Goal: Task Accomplishment & Management: Manage account settings

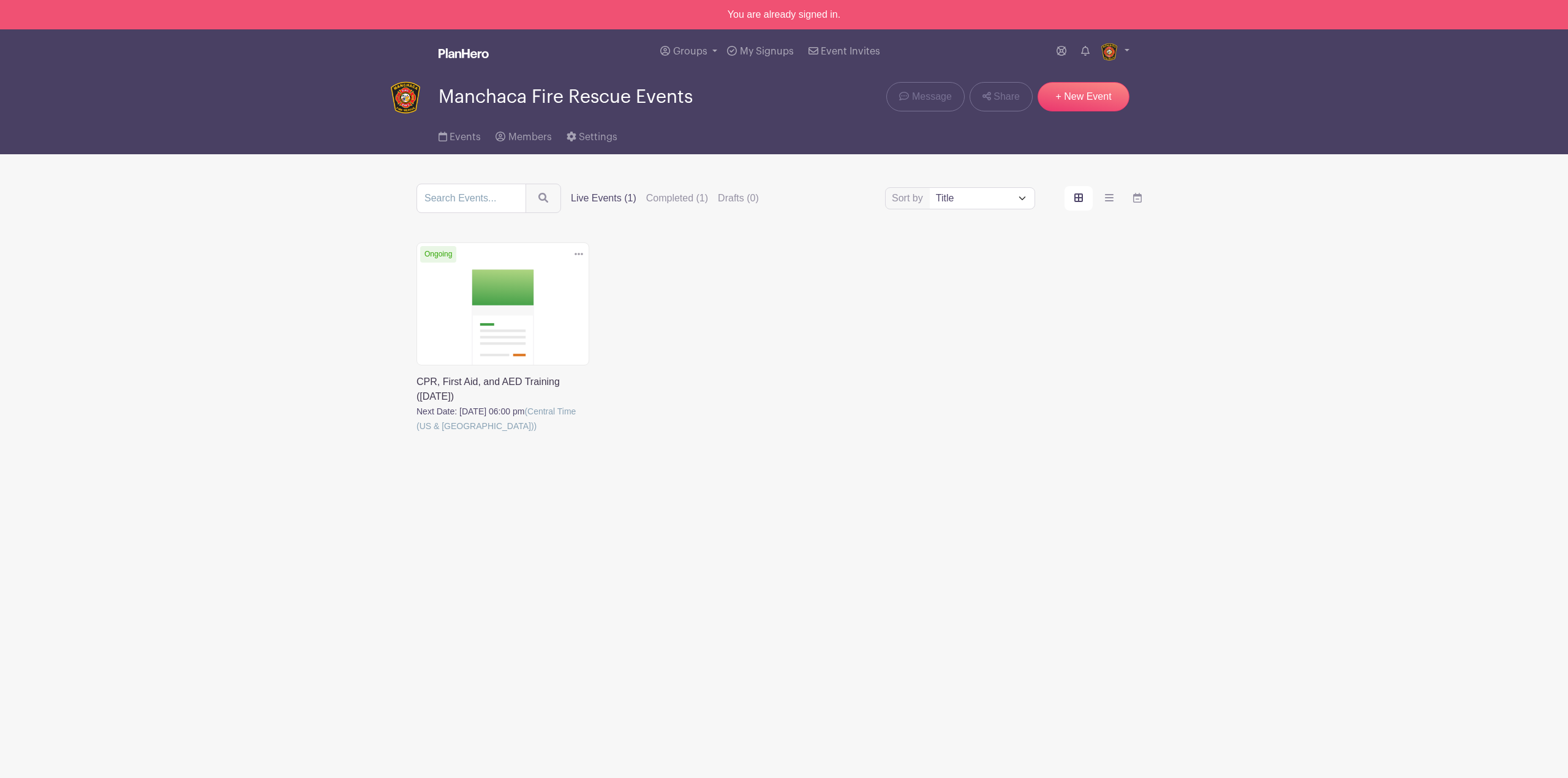
click at [416, 433] on link at bounding box center [416, 433] width 0 height 0
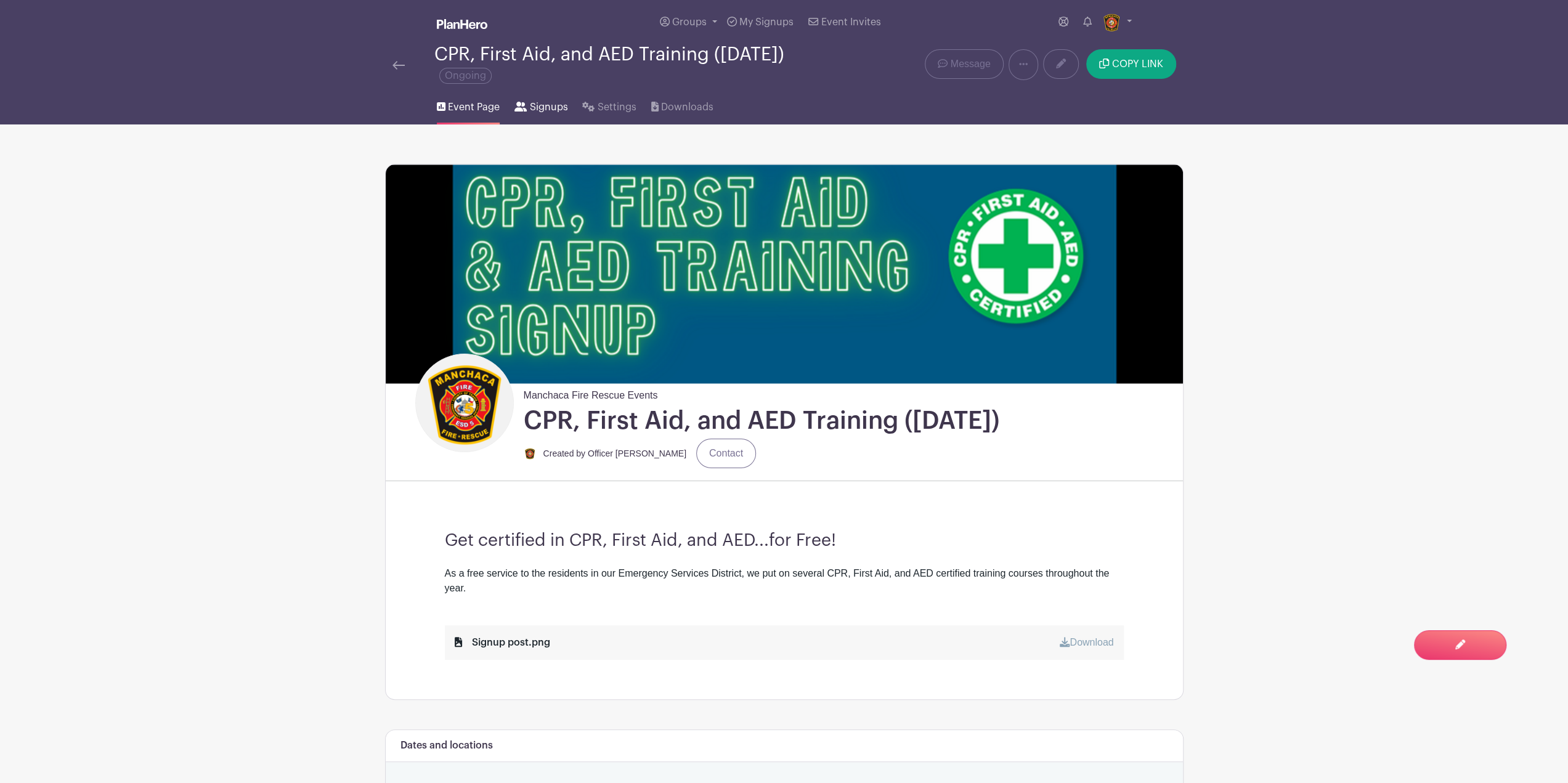
click at [552, 106] on span "Signups" at bounding box center [549, 107] width 38 height 15
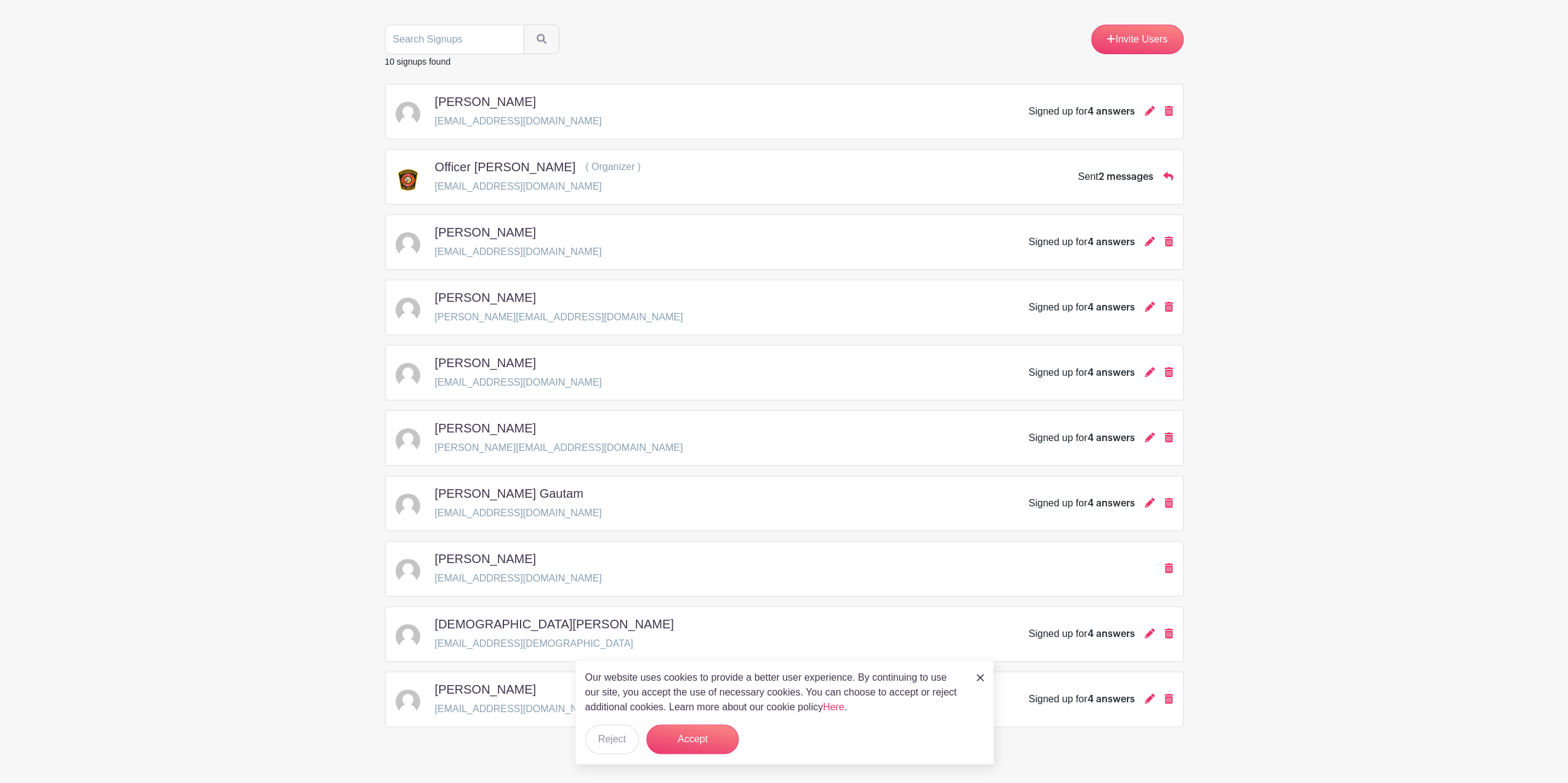
scroll to position [155, 0]
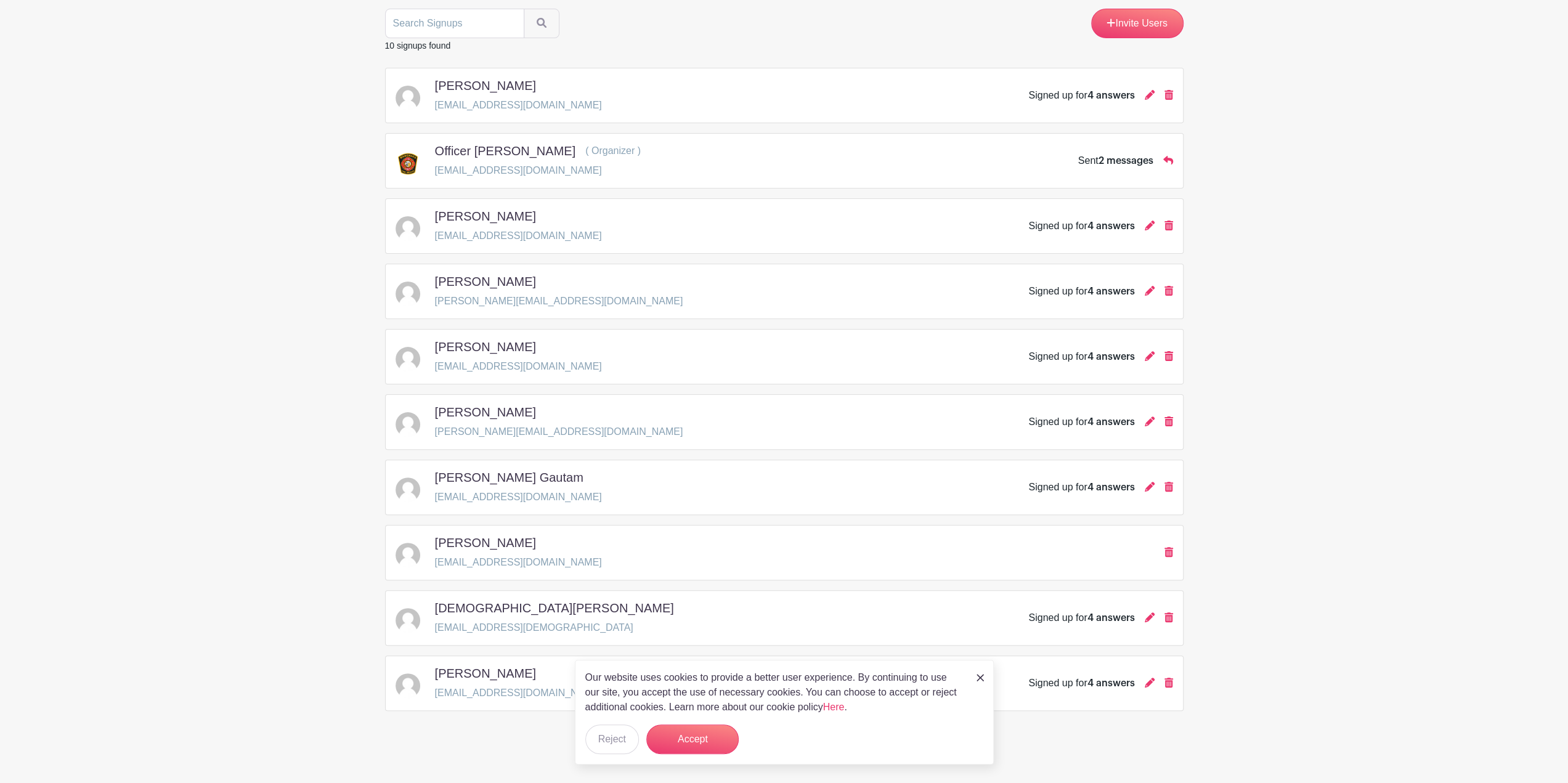
click at [974, 679] on div "Our website uses cookies to provide a better user experience. By continuing to …" at bounding box center [784, 712] width 419 height 105
click at [981, 681] on img at bounding box center [980, 677] width 7 height 7
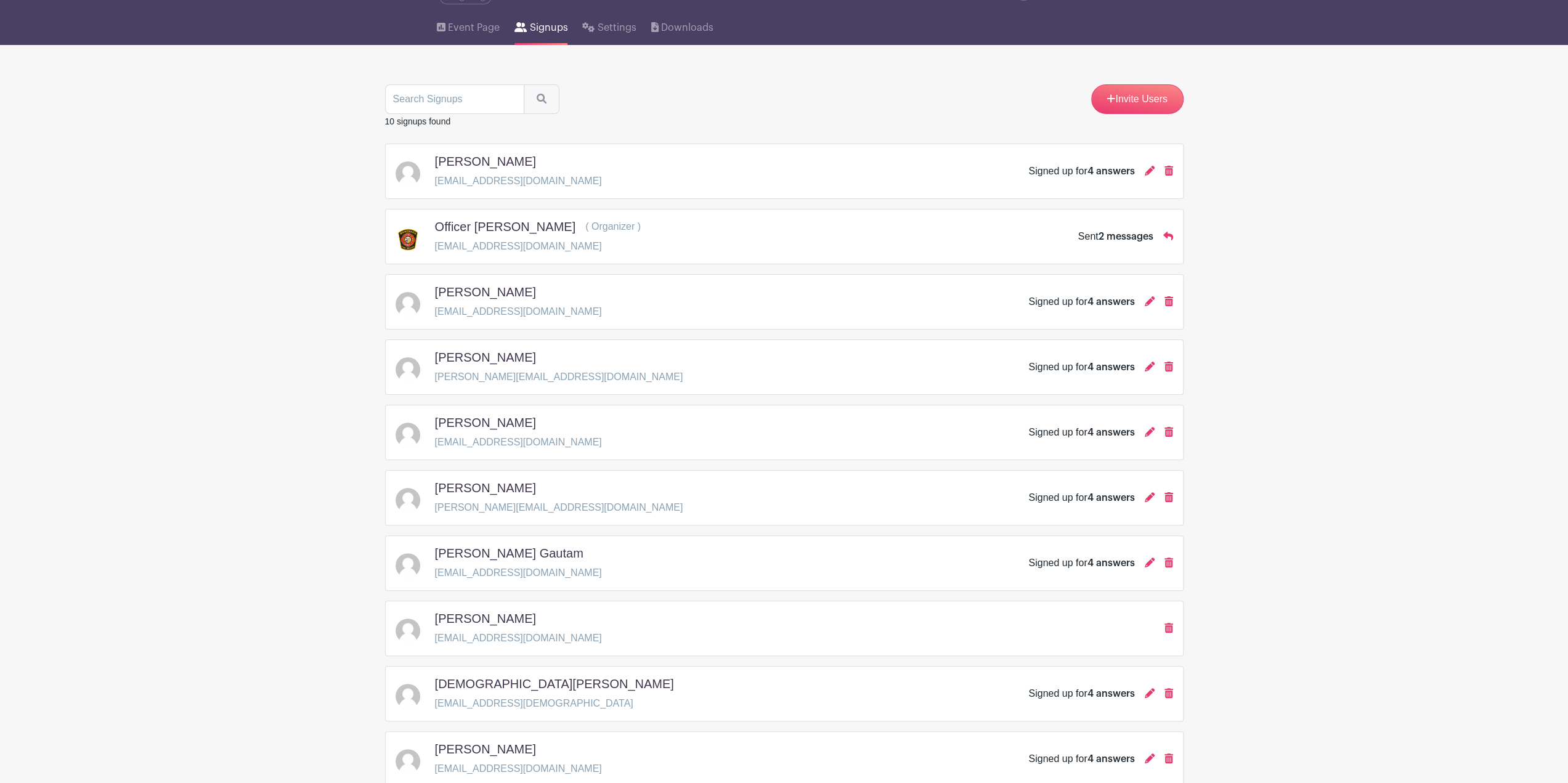
scroll to position [0, 0]
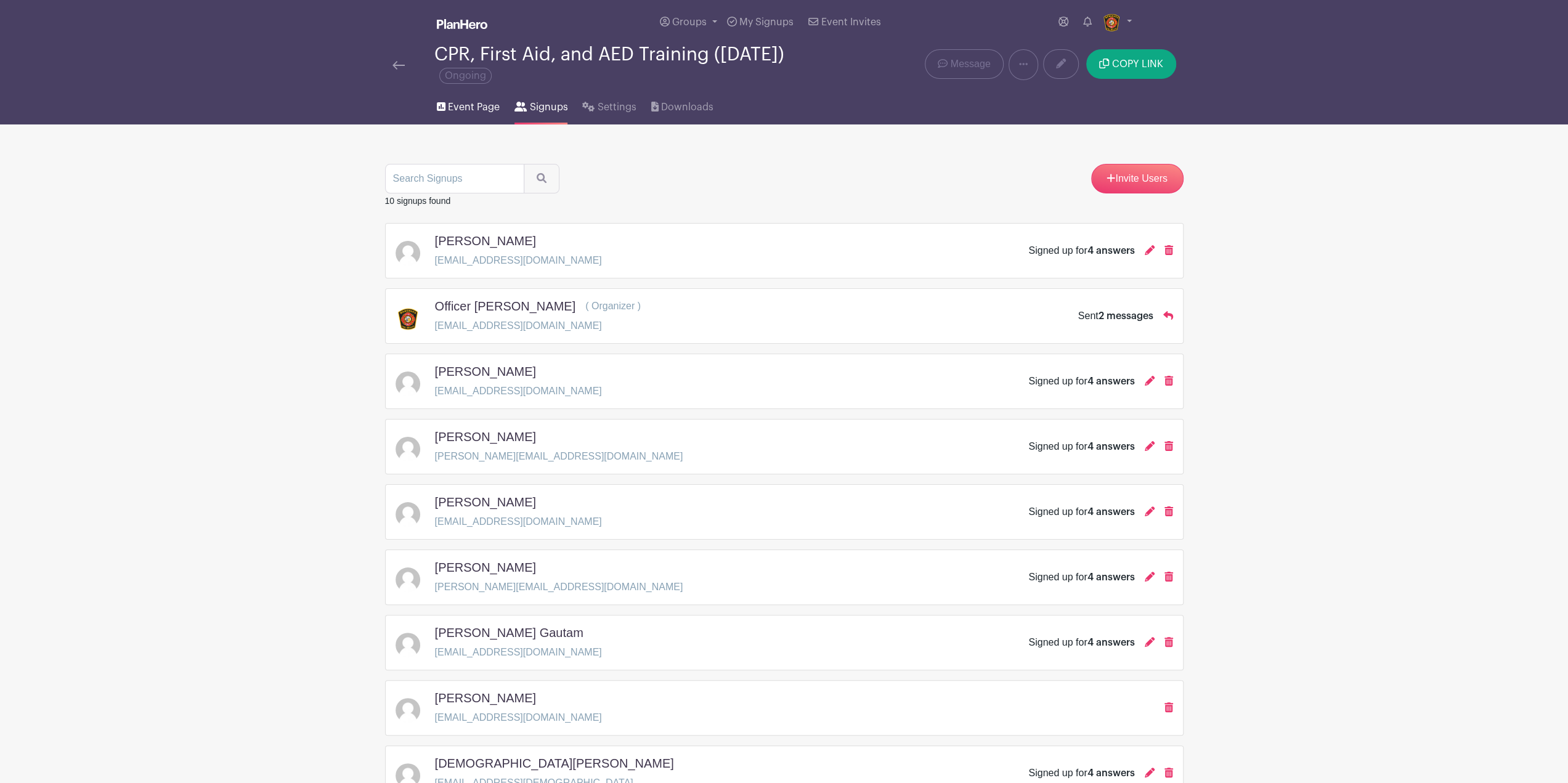
click at [492, 115] on link "Event Page" at bounding box center [468, 104] width 63 height 39
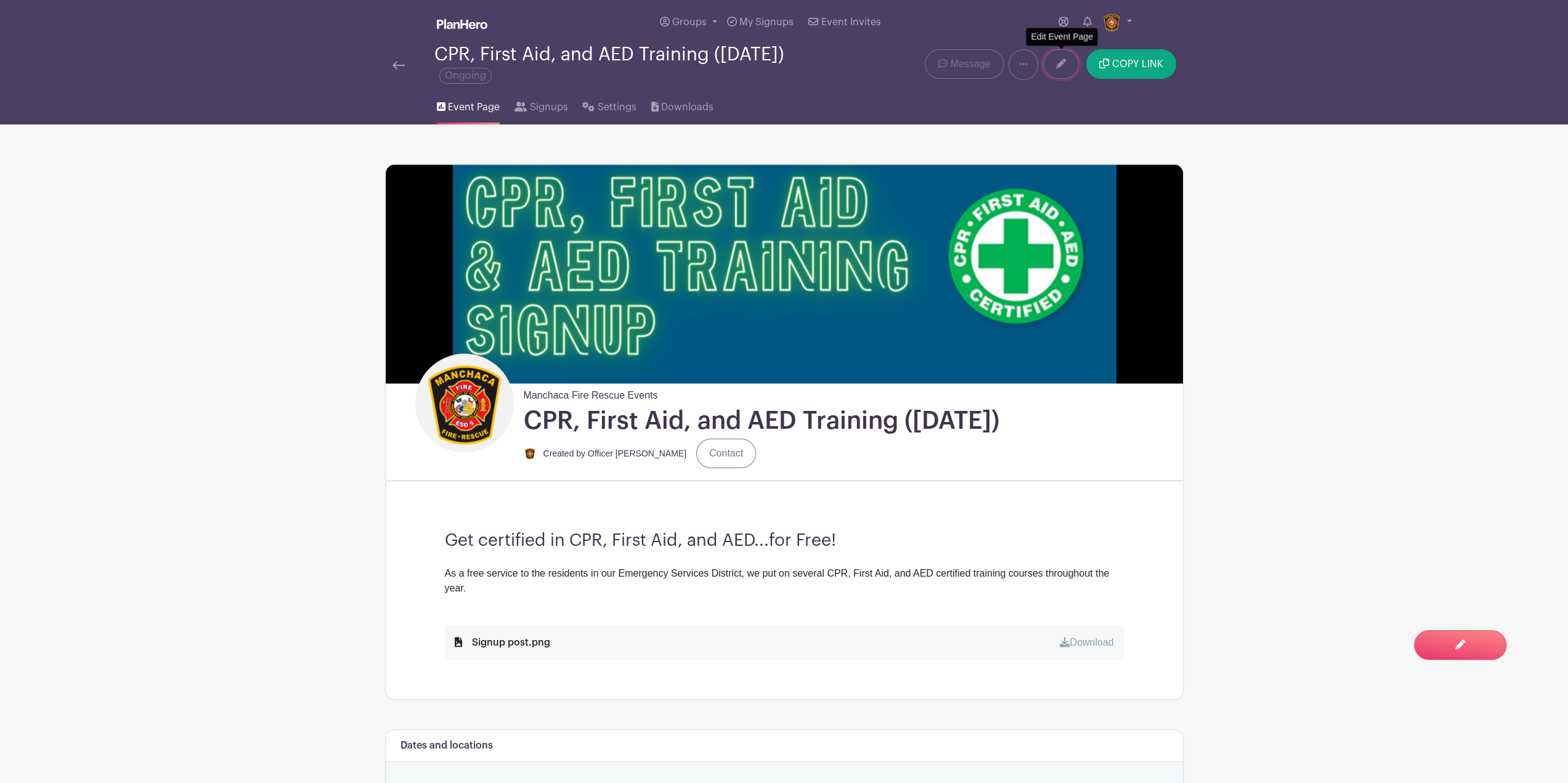
click at [1051, 69] on link at bounding box center [1061, 64] width 36 height 29
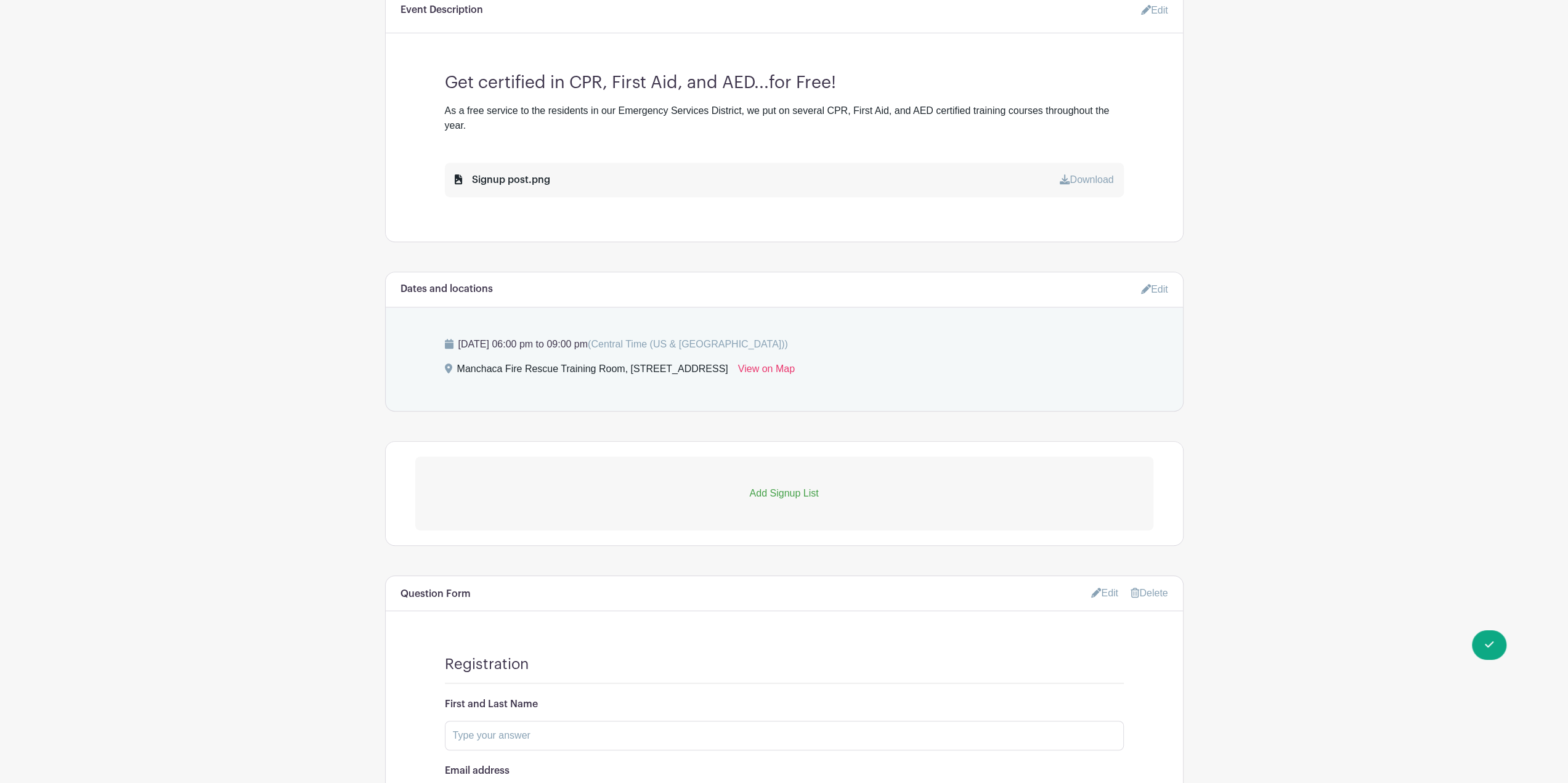
scroll to position [308, 0]
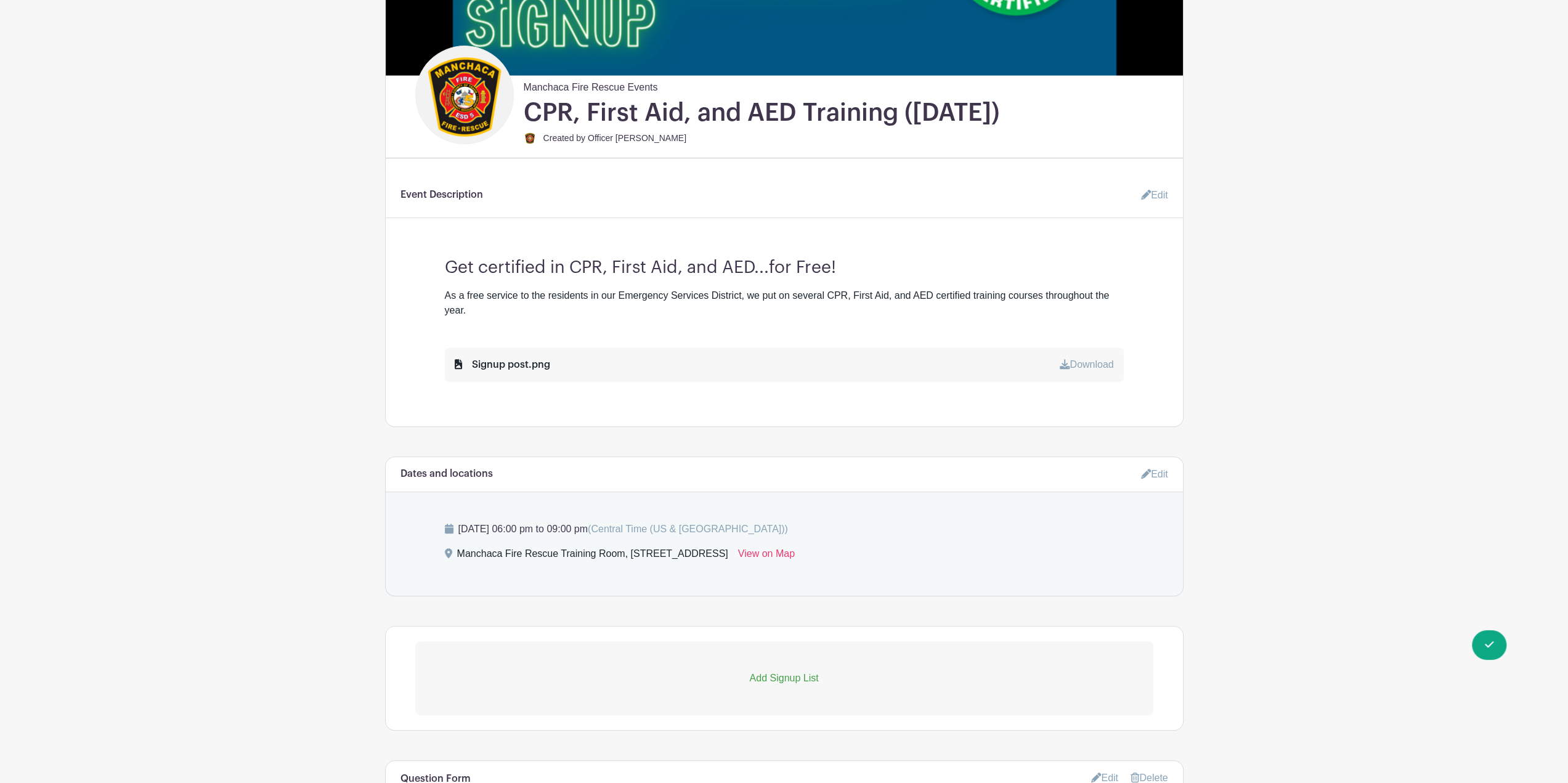
click at [1161, 203] on link "Edit" at bounding box center [1150, 196] width 37 height 25
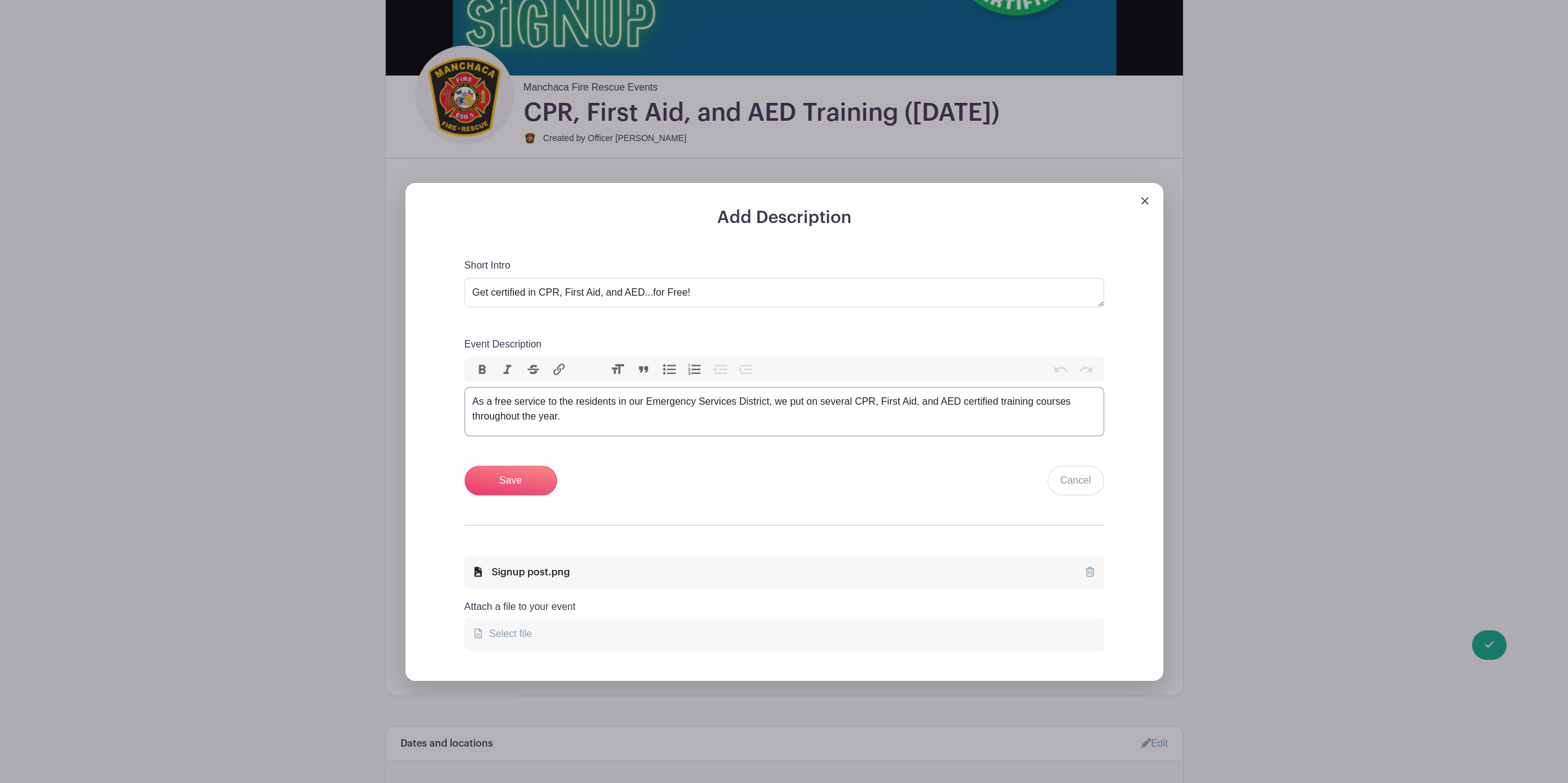
click at [637, 422] on div "As a free service to the residents in our Emergency Services District, we put o…" at bounding box center [785, 409] width 624 height 29
type trix-editor "<div>As a free service to the residents in our Emergency Services District, we …"
click at [542, 468] on input "Save" at bounding box center [511, 480] width 93 height 29
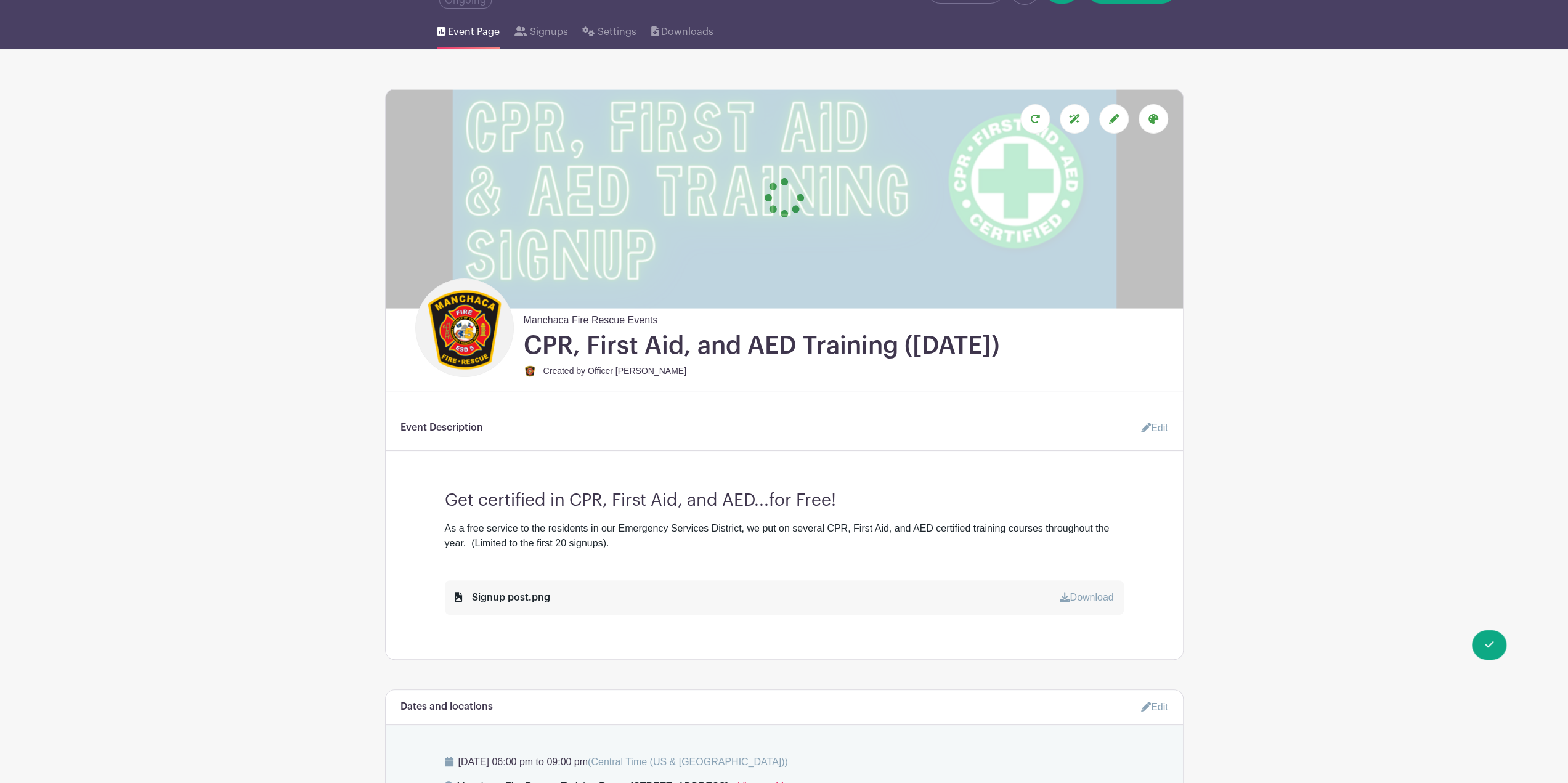
scroll to position [0, 0]
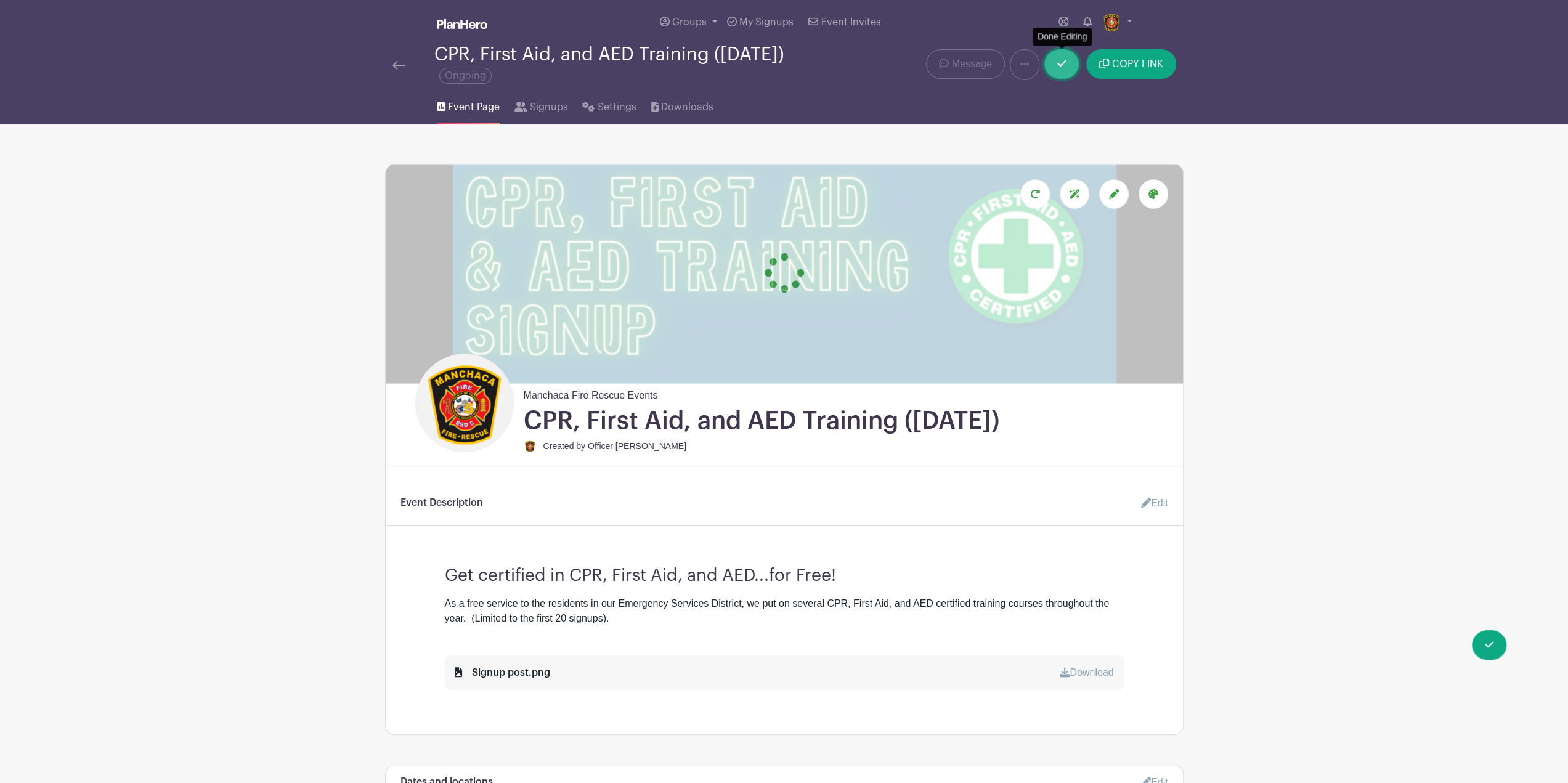
click at [1070, 61] on link at bounding box center [1061, 64] width 35 height 29
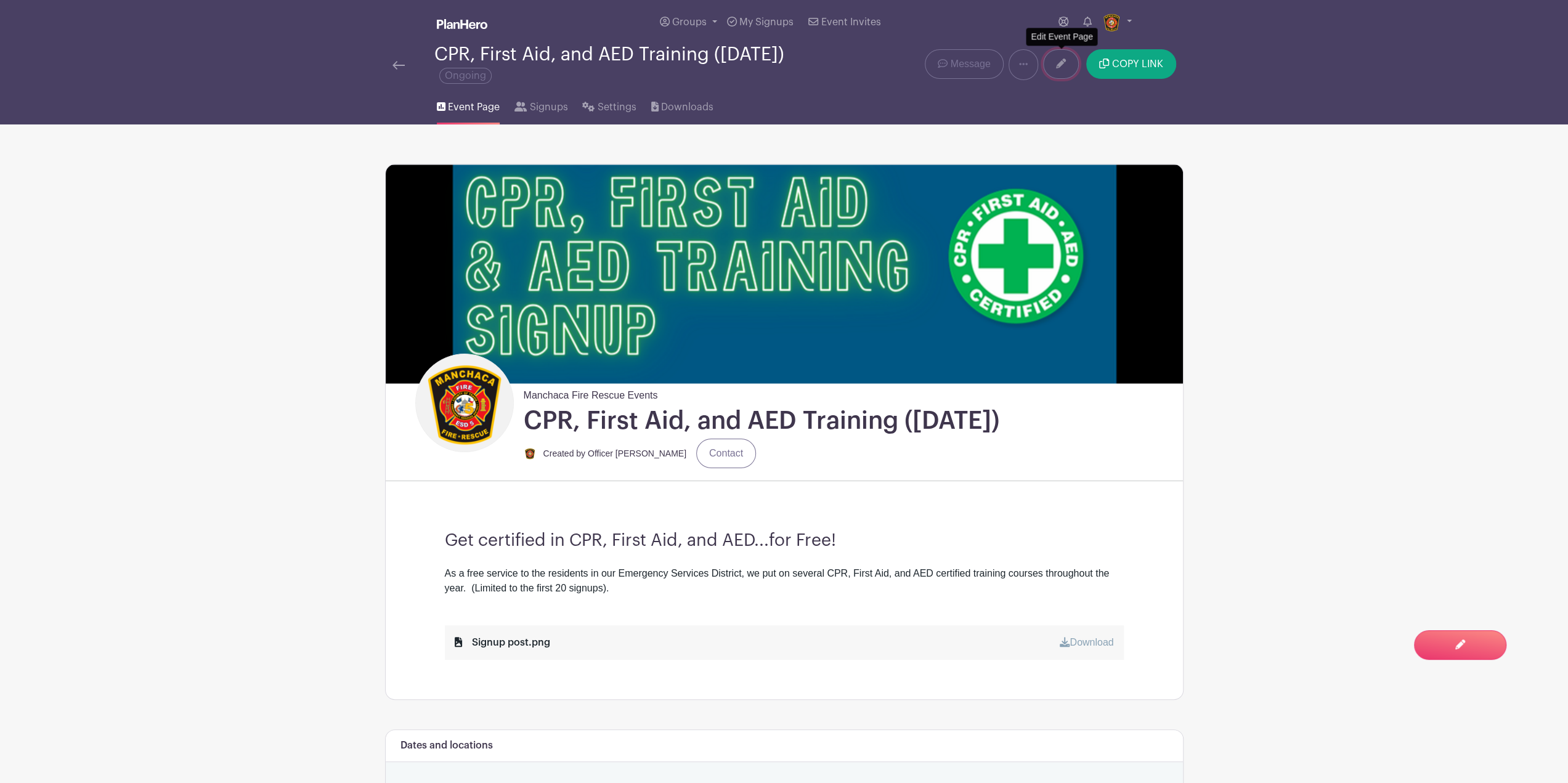
click at [1059, 53] on link at bounding box center [1061, 64] width 36 height 29
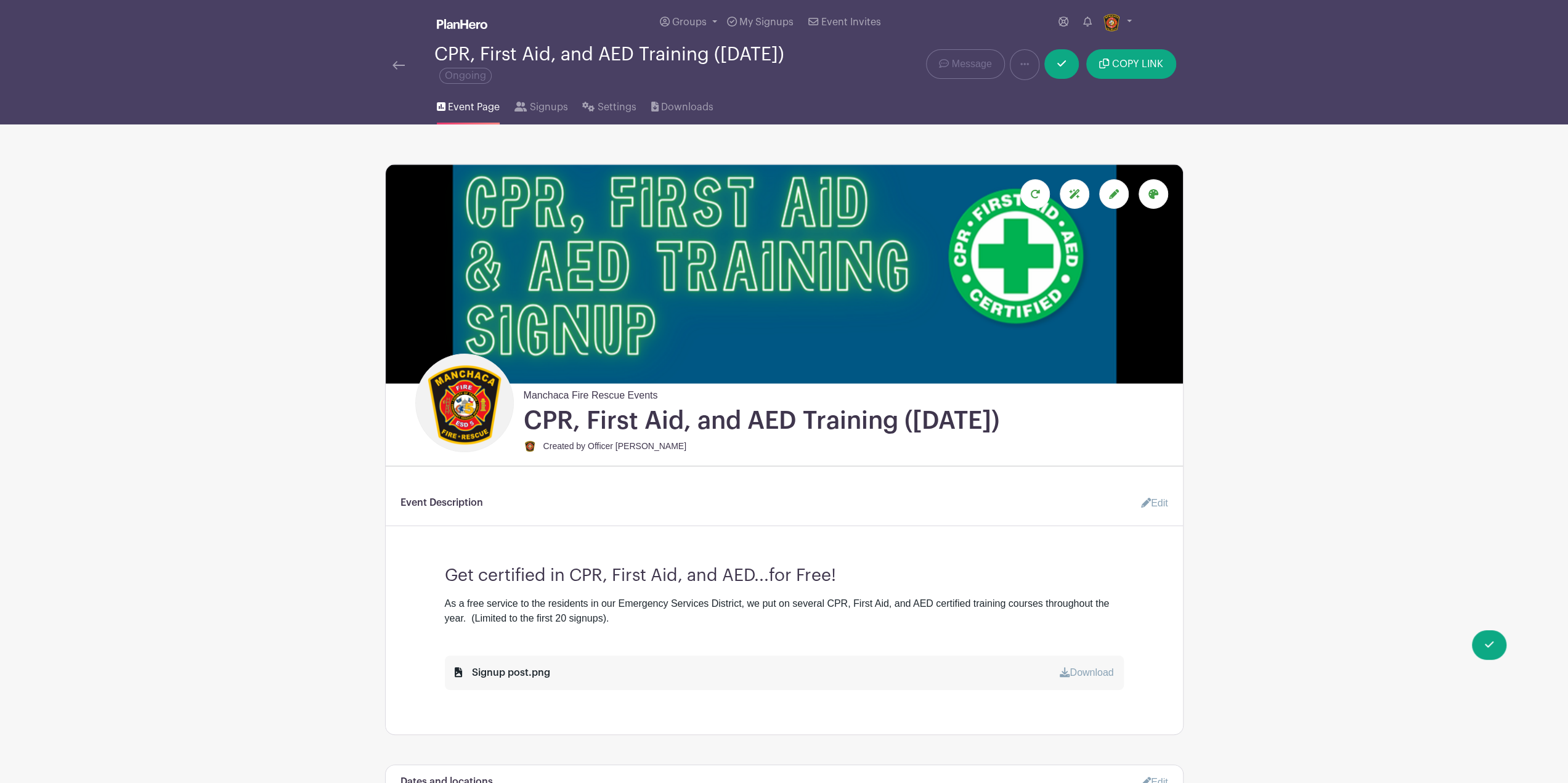
click at [1149, 502] on link "Edit" at bounding box center [1150, 503] width 37 height 25
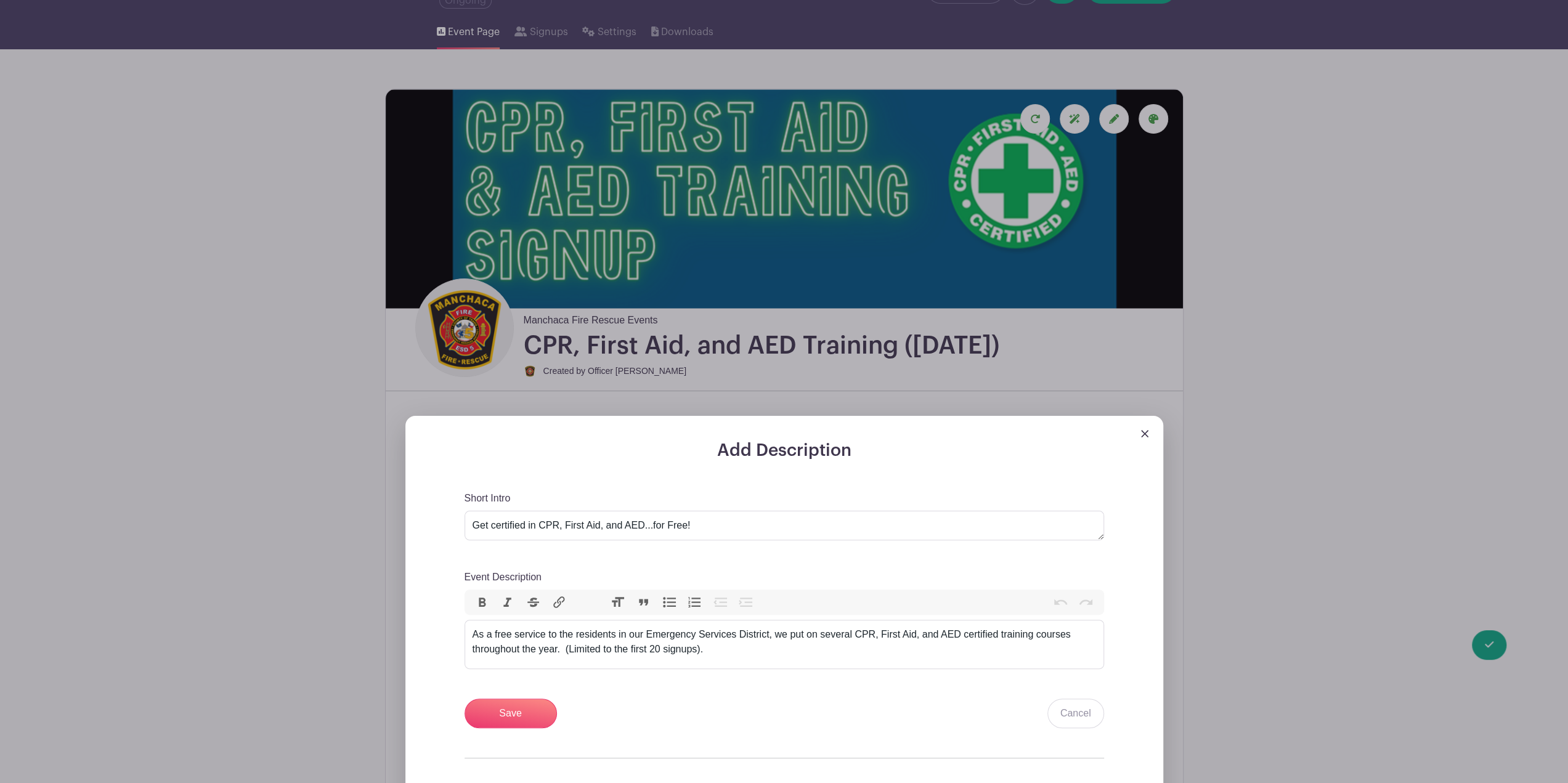
scroll to position [185, 0]
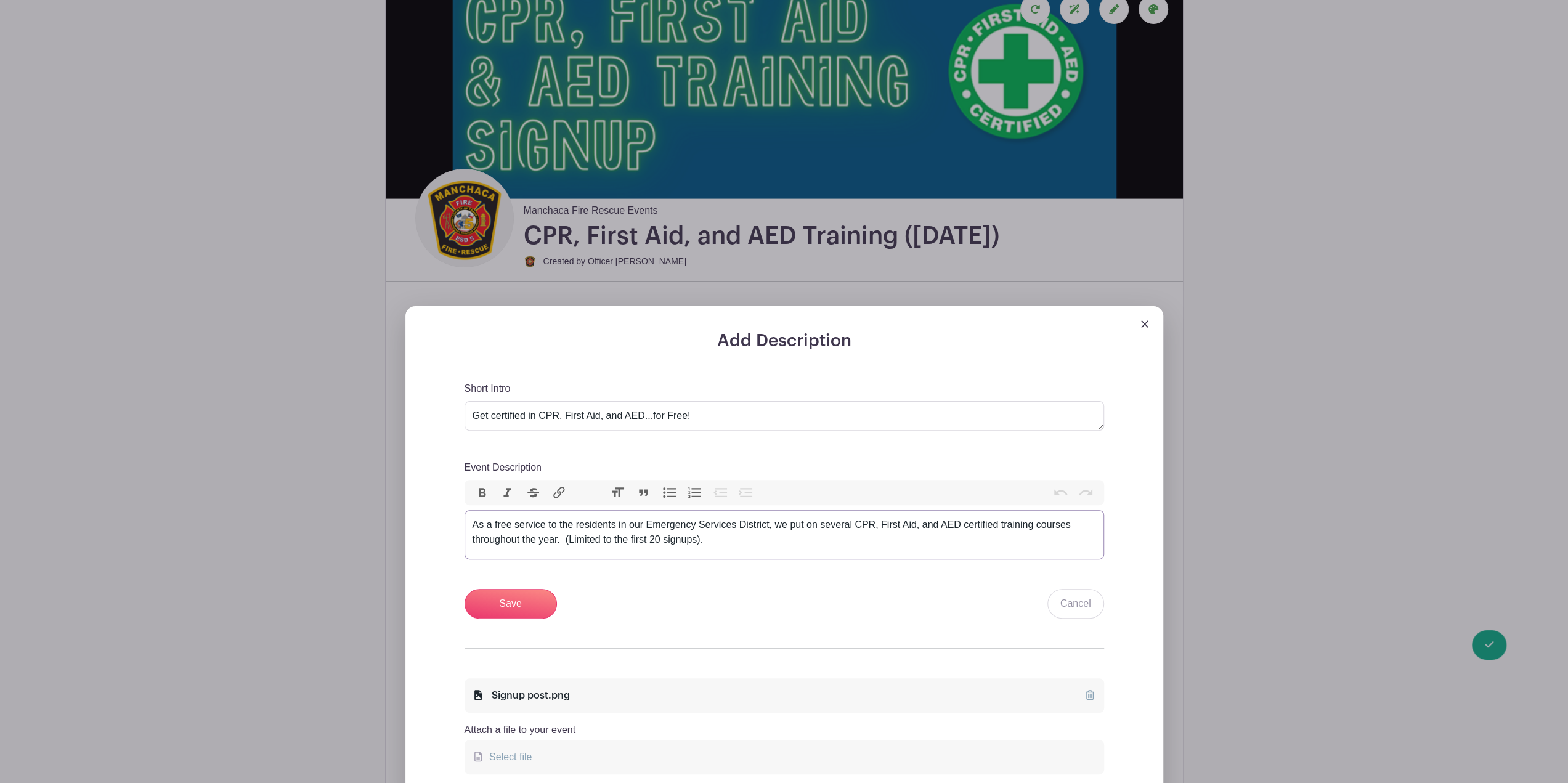
click at [856, 521] on div "As a free service to the residents in our Emergency Services District, we put o…" at bounding box center [785, 532] width 624 height 29
type trix-editor "<div>As a free service to the residents in our Emergency Services District, we …"
click at [526, 606] on input "Save" at bounding box center [511, 603] width 93 height 29
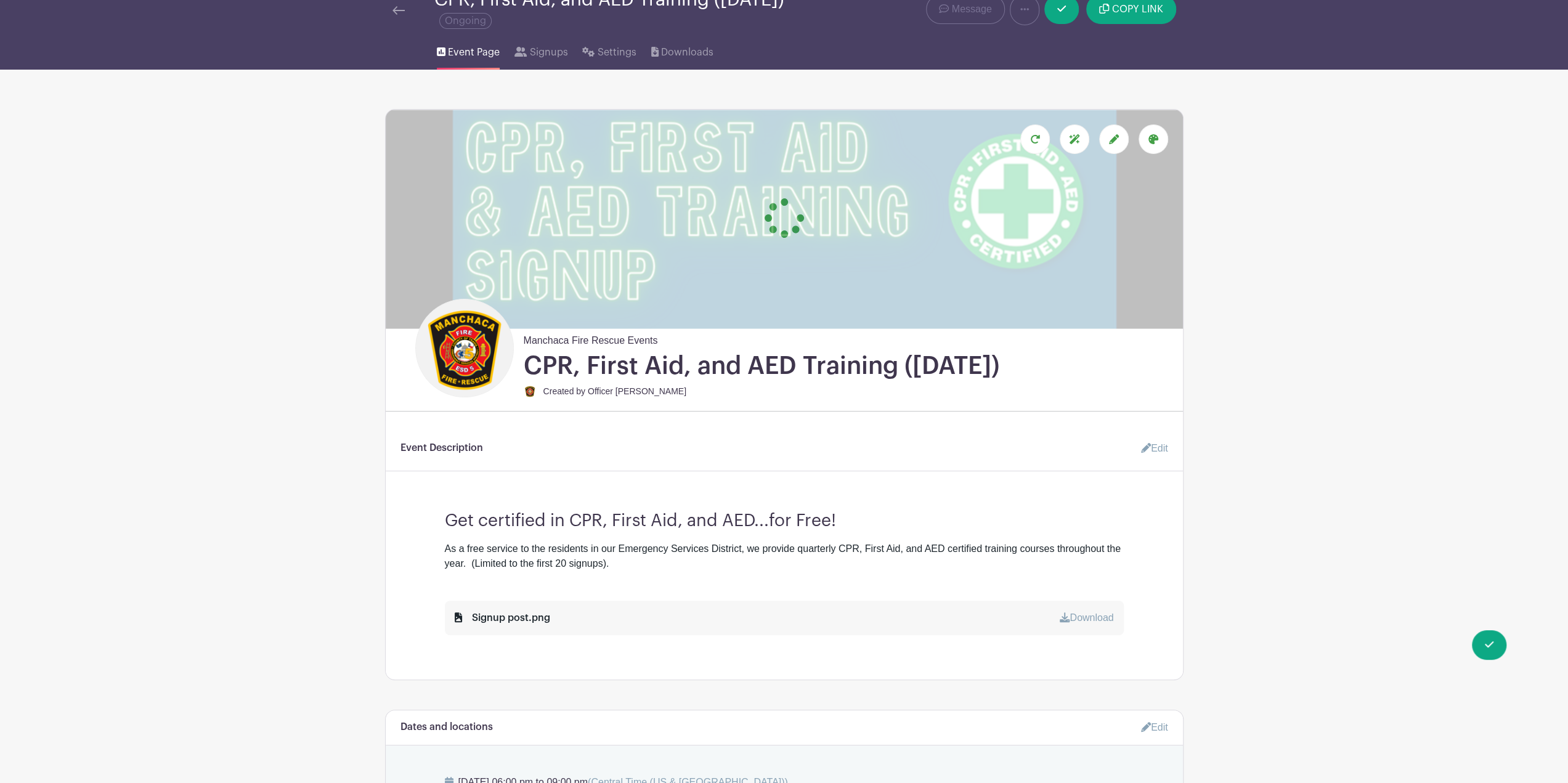
scroll to position [0, 0]
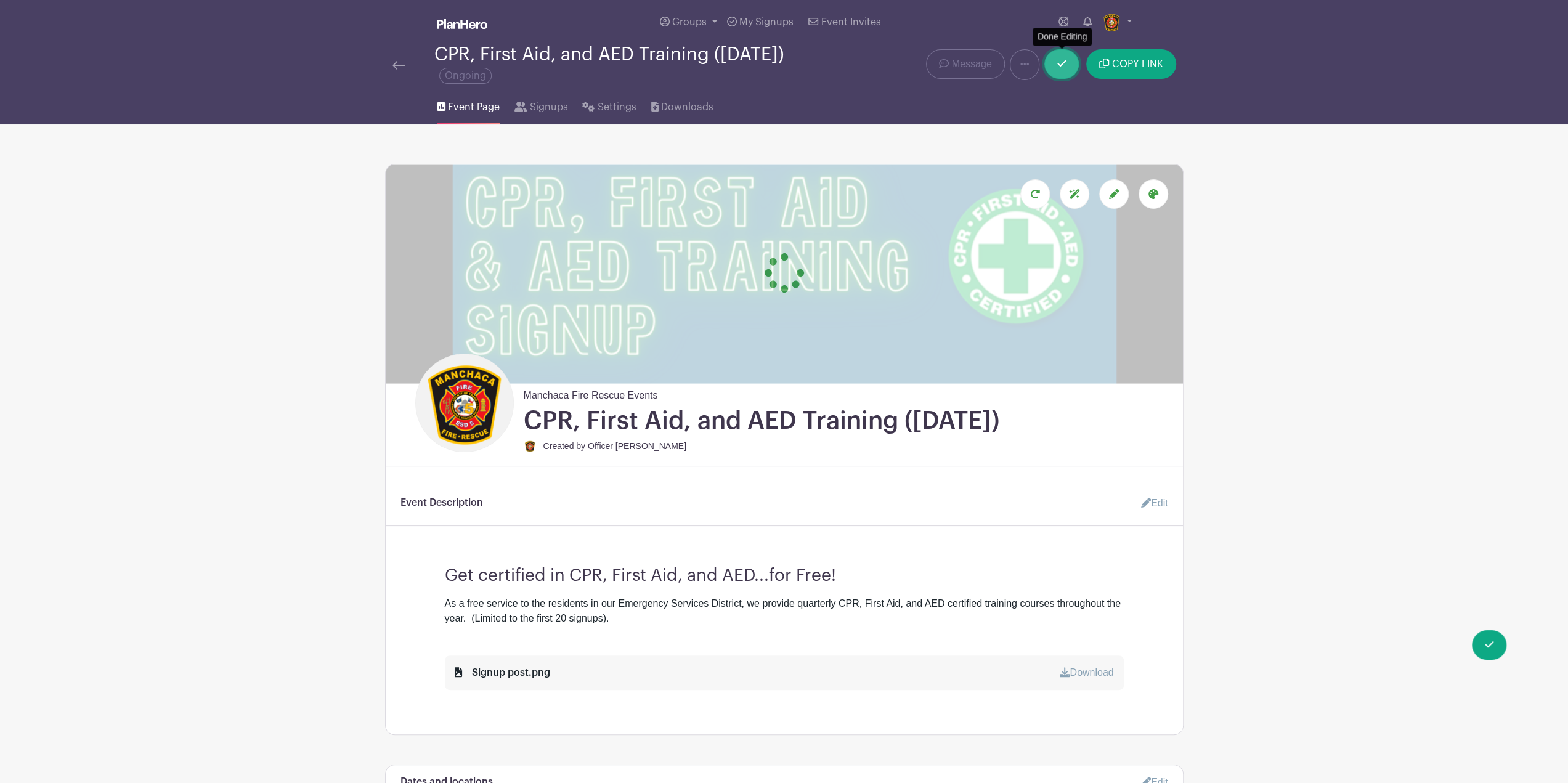
click at [1067, 65] on link at bounding box center [1061, 64] width 35 height 29
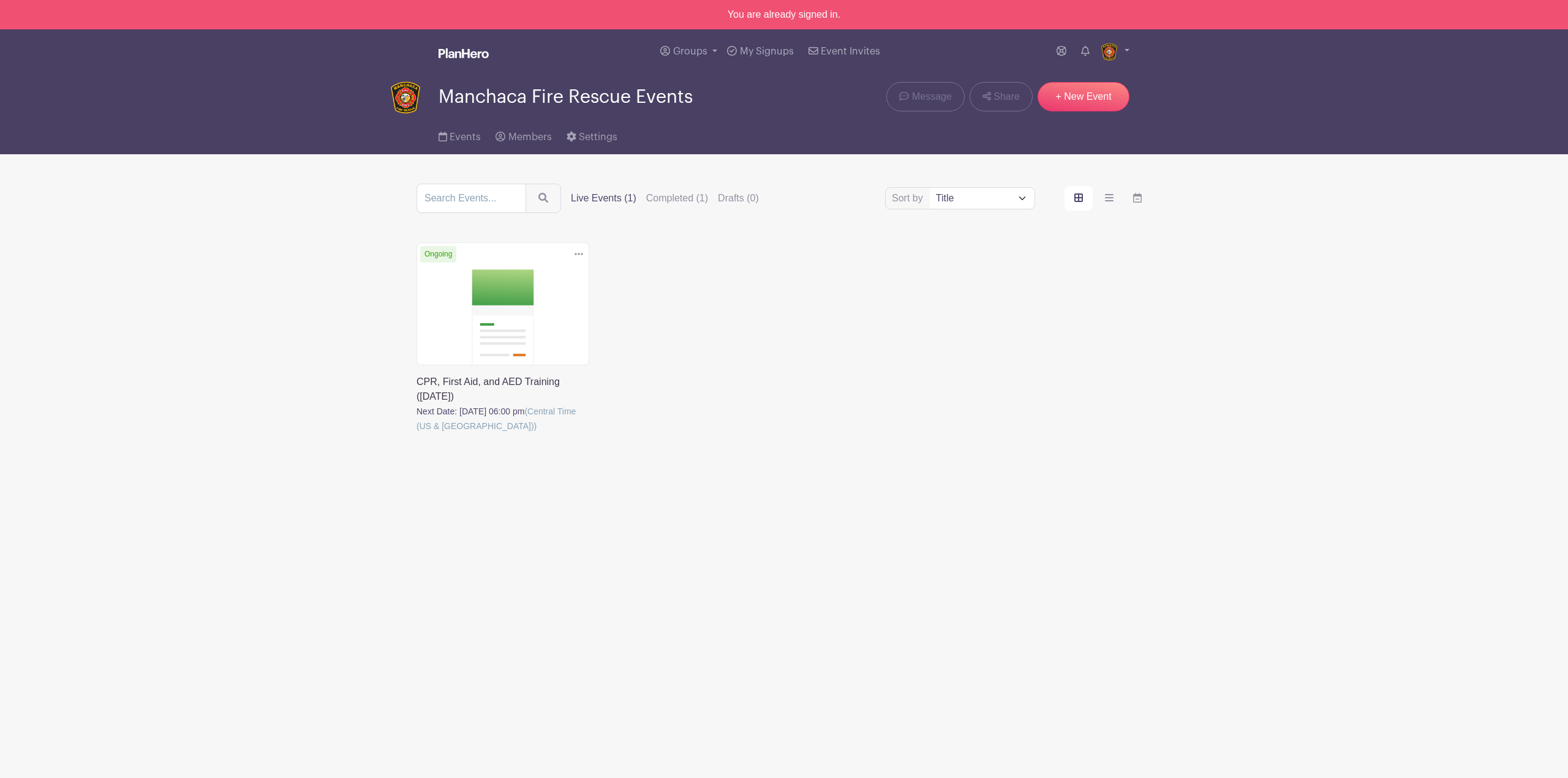
click at [601, 330] on div "Delete Event Are you sure? This event has signups associated with it. All signu…" at bounding box center [784, 355] width 749 height 225
click at [593, 332] on div "Delete Event Are you sure? This event has signups associated with it. All signu…" at bounding box center [502, 352] width 187 height 220
click at [416, 433] on link at bounding box center [416, 433] width 0 height 0
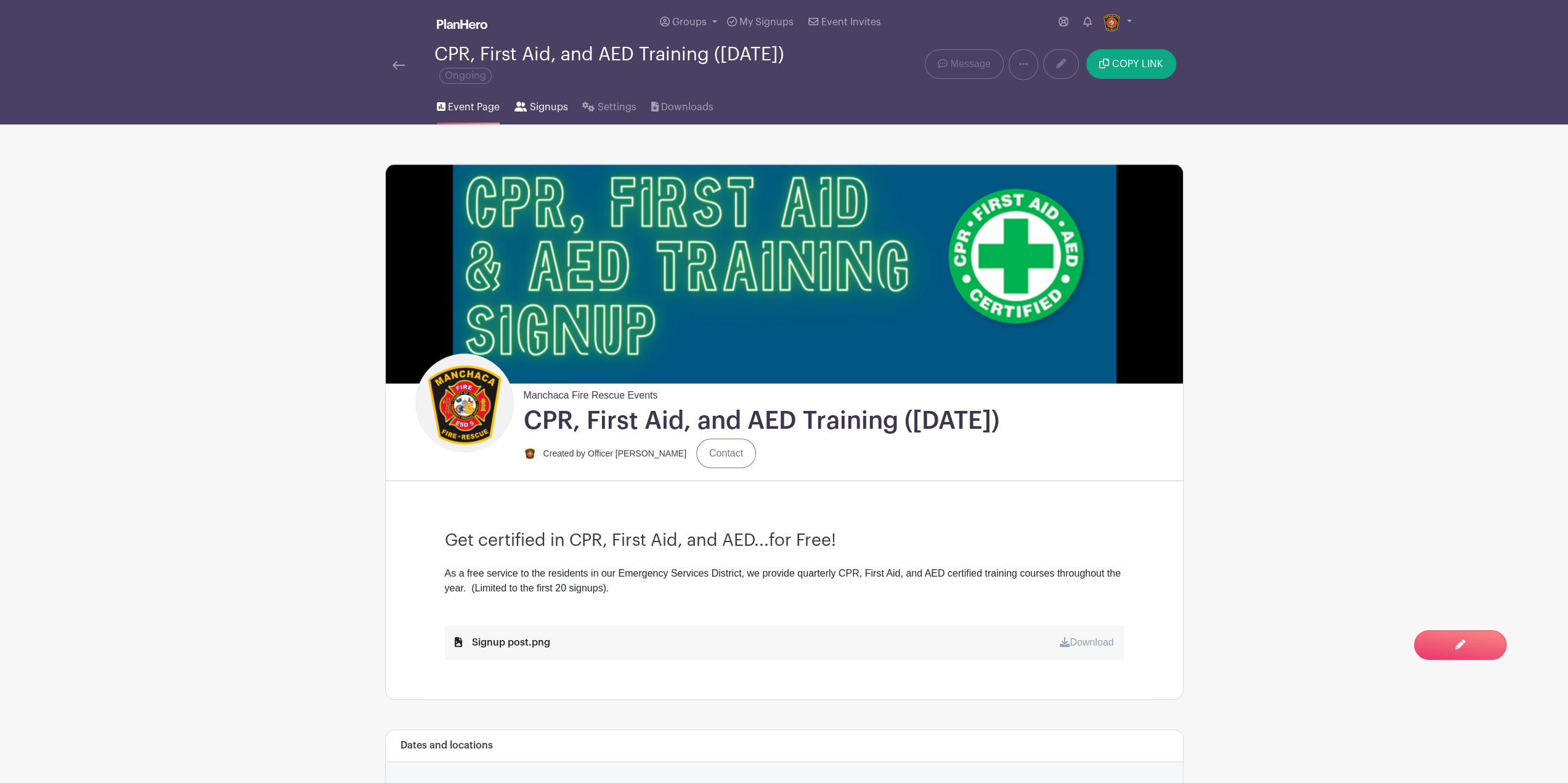
click at [542, 105] on span "Signups" at bounding box center [549, 107] width 38 height 15
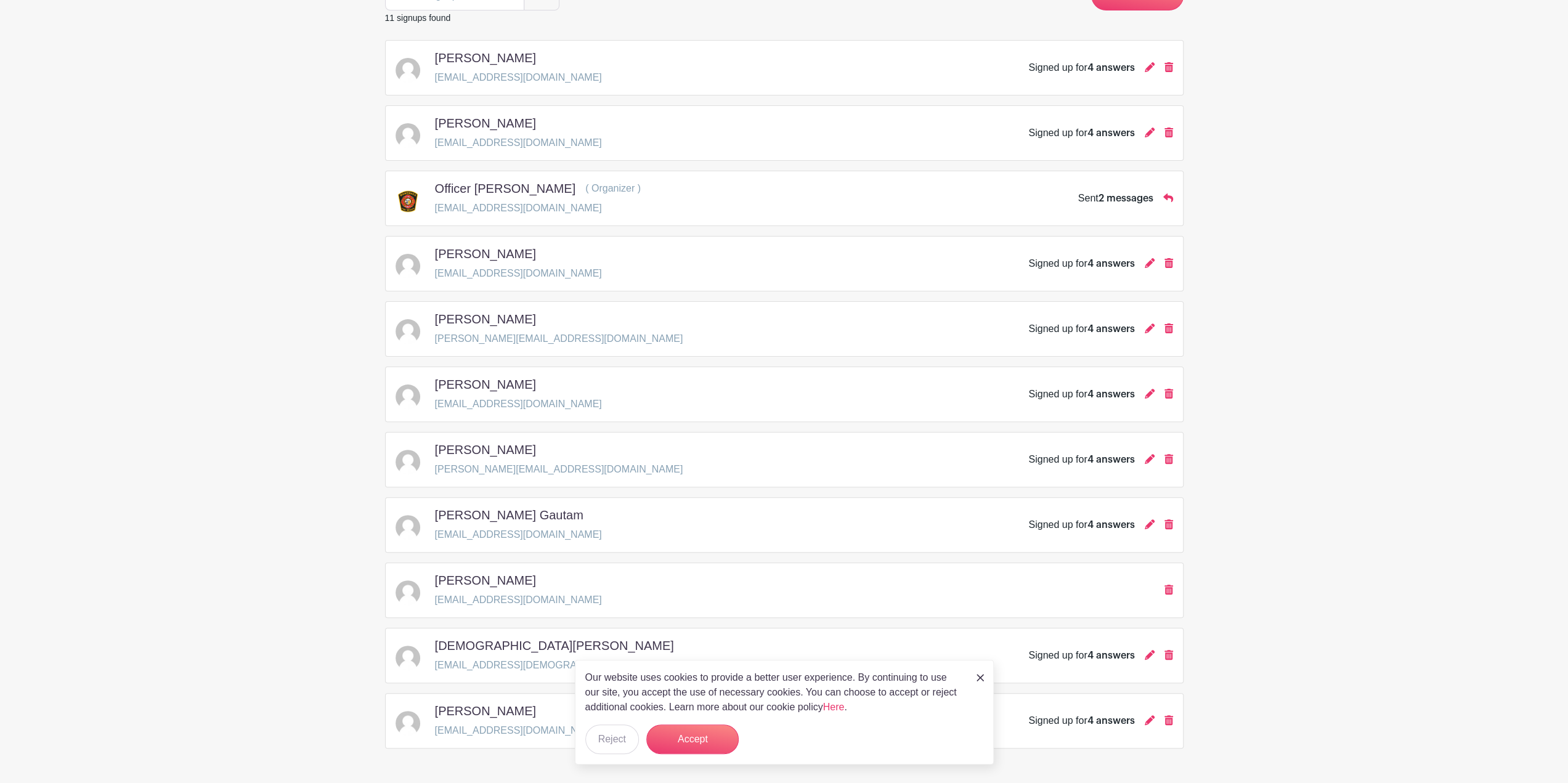
scroll to position [220, 0]
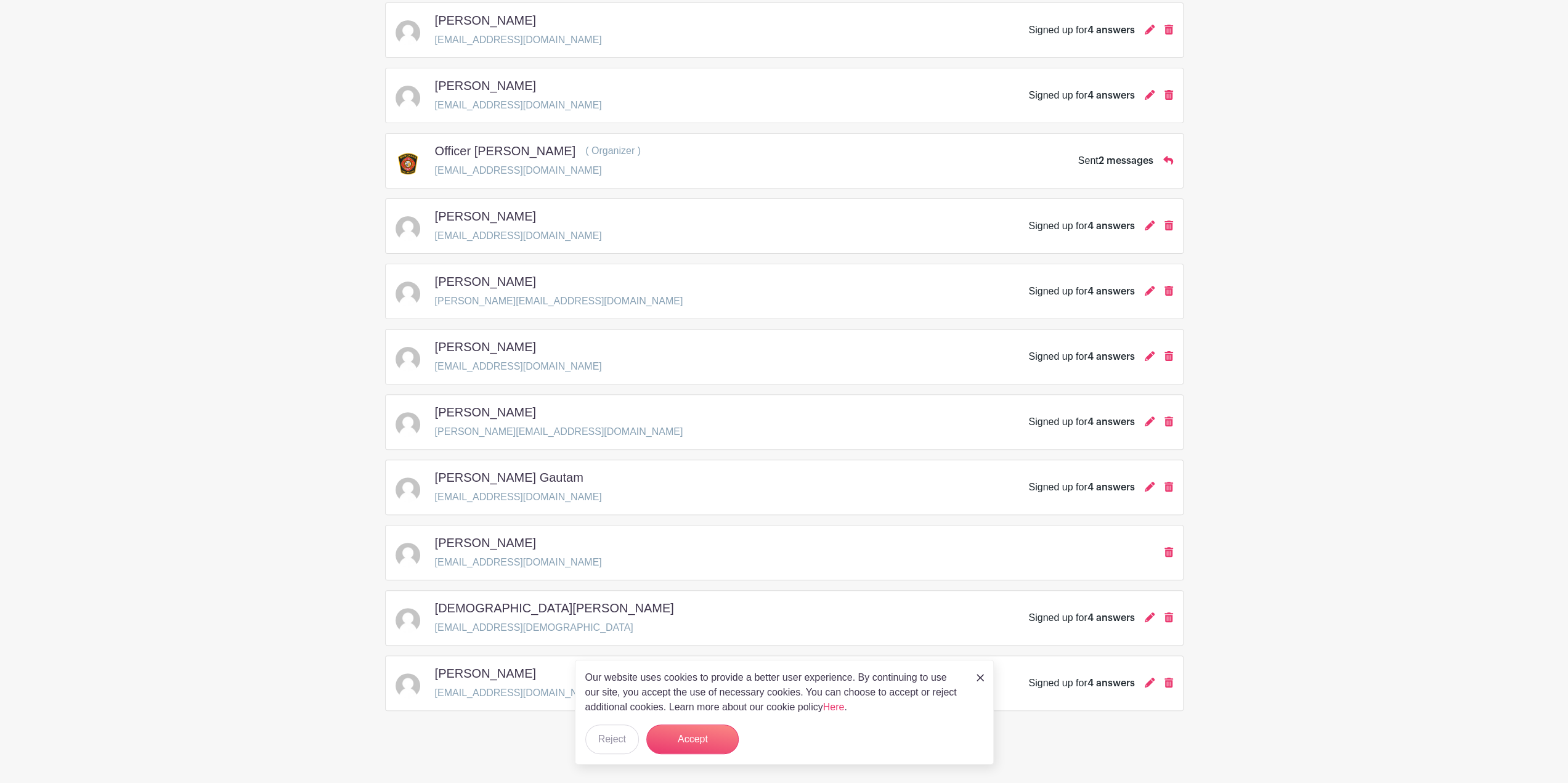
click at [685, 756] on div "Our website uses cookies to provide a better user experience. By continuing to …" at bounding box center [784, 712] width 419 height 105
click at [685, 754] on button "Accept" at bounding box center [693, 739] width 93 height 29
click at [689, 735] on form "Accept" at bounding box center [693, 739] width 93 height 29
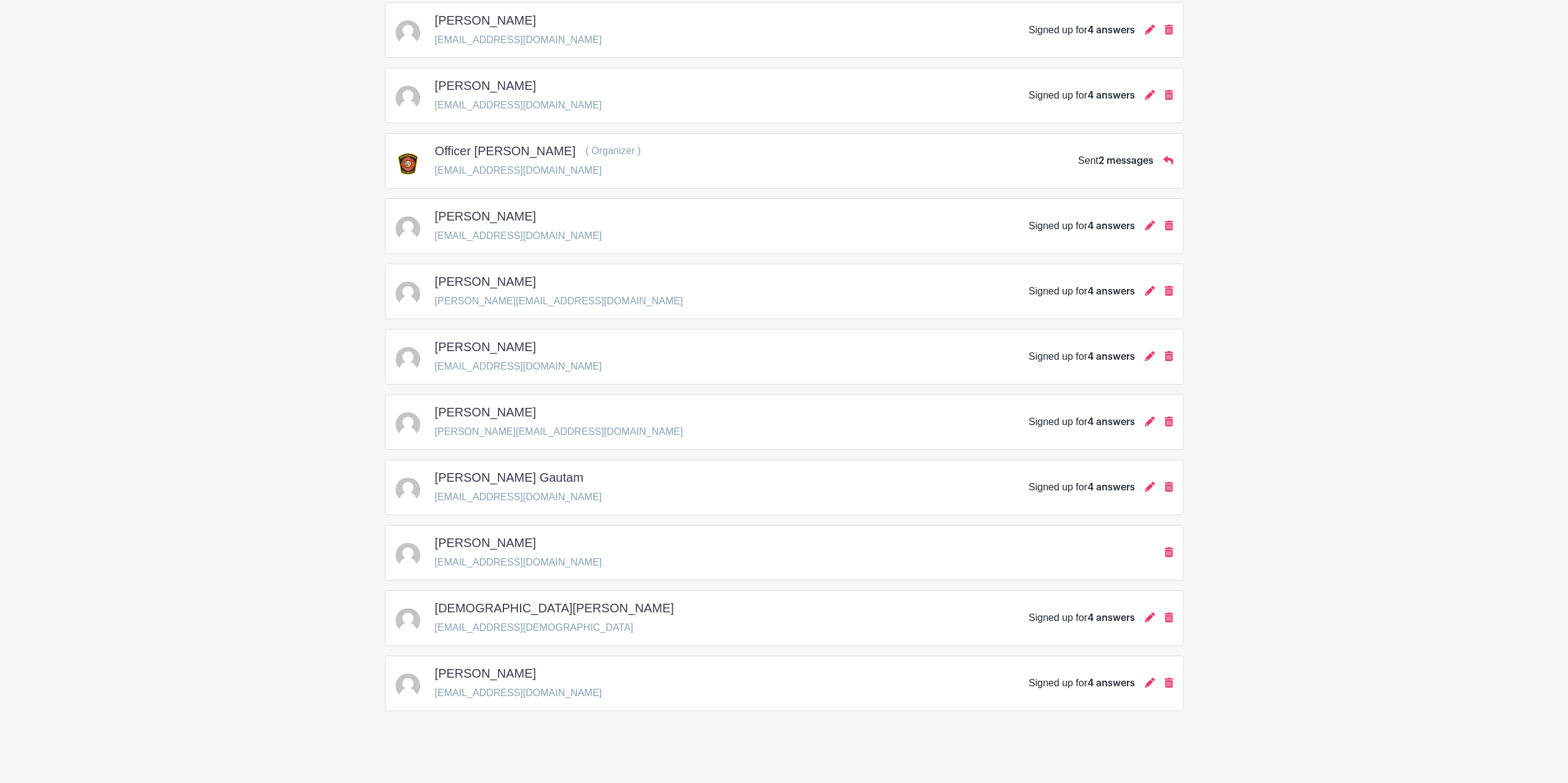
scroll to position [0, 0]
